Goal: Information Seeking & Learning: Learn about a topic

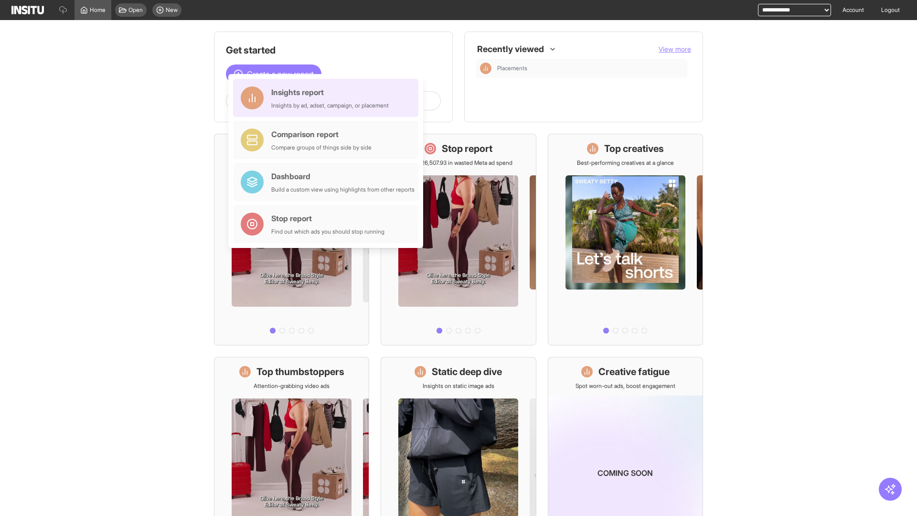
click at [328, 98] on div "Insights report Insights by ad, adset, campaign, or placement" at bounding box center [329, 97] width 117 height 23
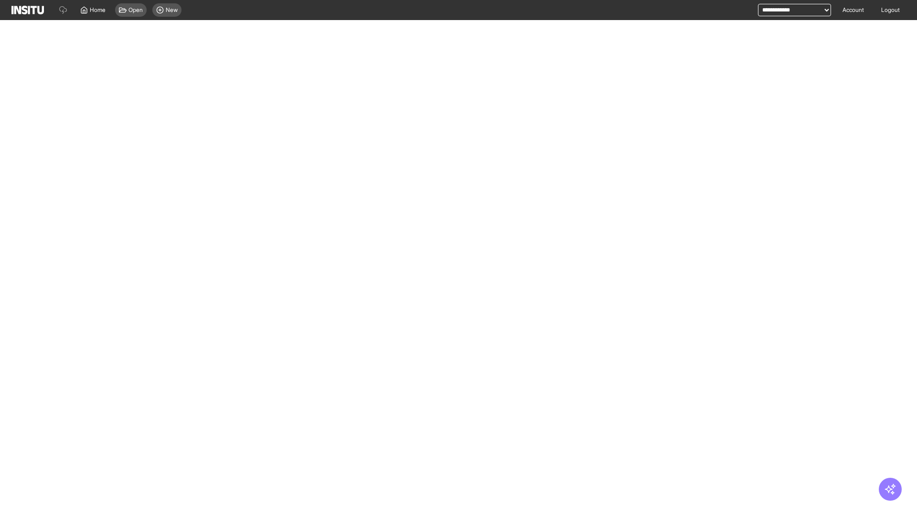
select select "**"
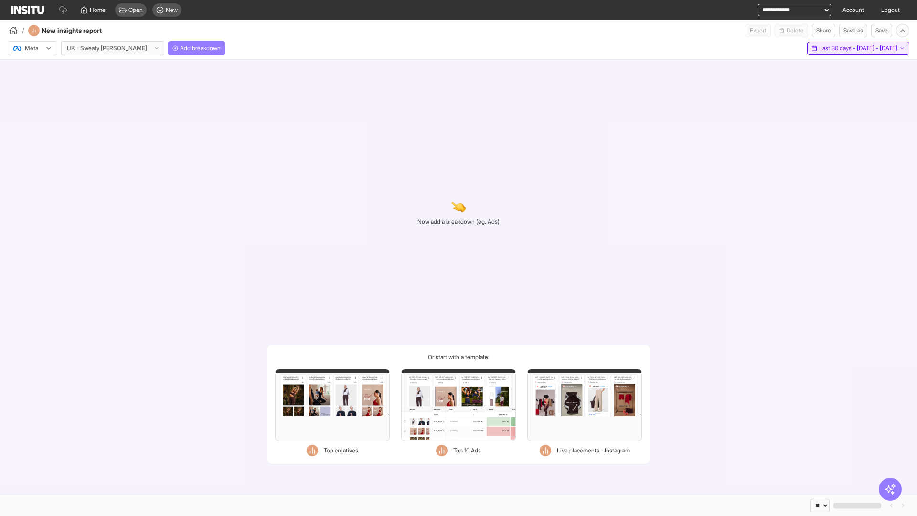
click at [839, 48] on span "Last 30 days - [DATE] - [DATE]" at bounding box center [858, 48] width 78 height 8
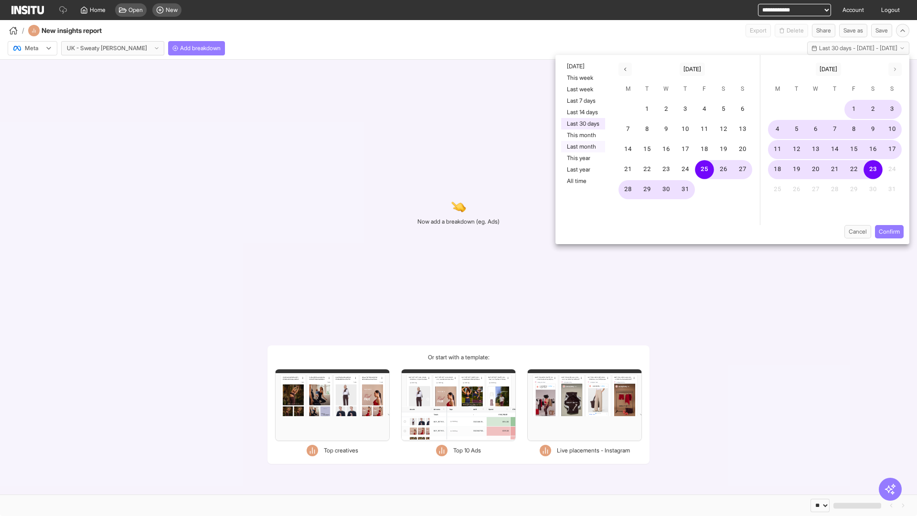
click at [582, 147] on button "Last month" at bounding box center [583, 146] width 44 height 11
